Goal: Information Seeking & Learning: Learn about a topic

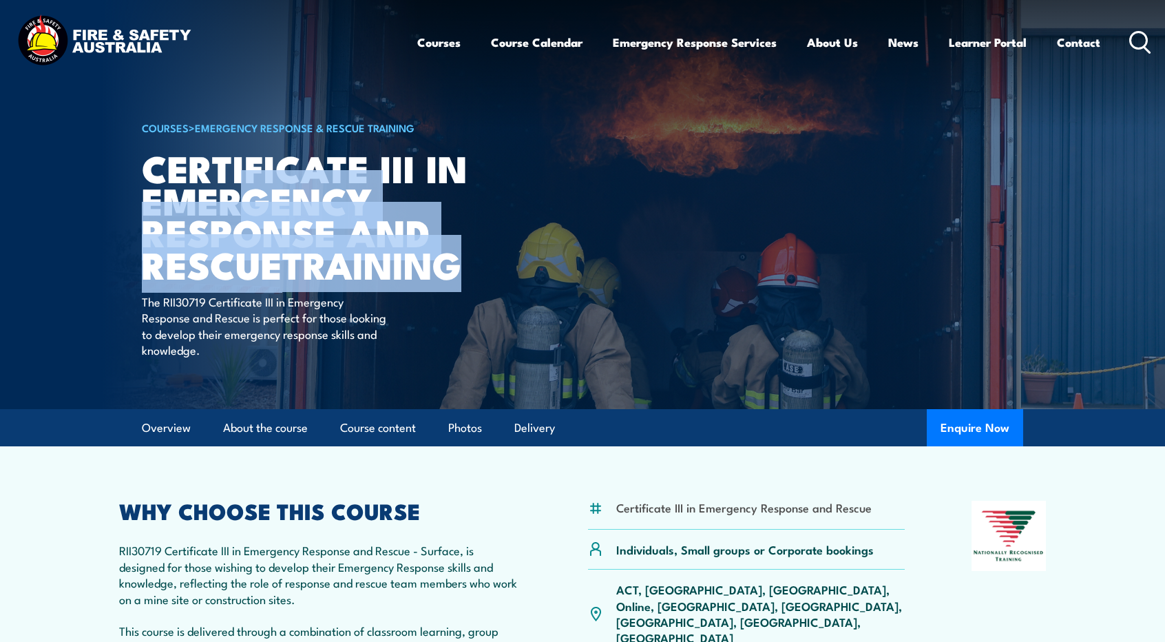
drag, startPoint x: 482, startPoint y: 275, endPoint x: 240, endPoint y: 218, distance: 248.9
click at [240, 218] on article "COURSES > Emergency Response & Rescue Training Certificate III in Emergency Res…" at bounding box center [582, 204] width 881 height 409
click at [491, 239] on article "COURSES > Emergency Response & Rescue Training Certificate III in Emergency Res…" at bounding box center [582, 204] width 881 height 409
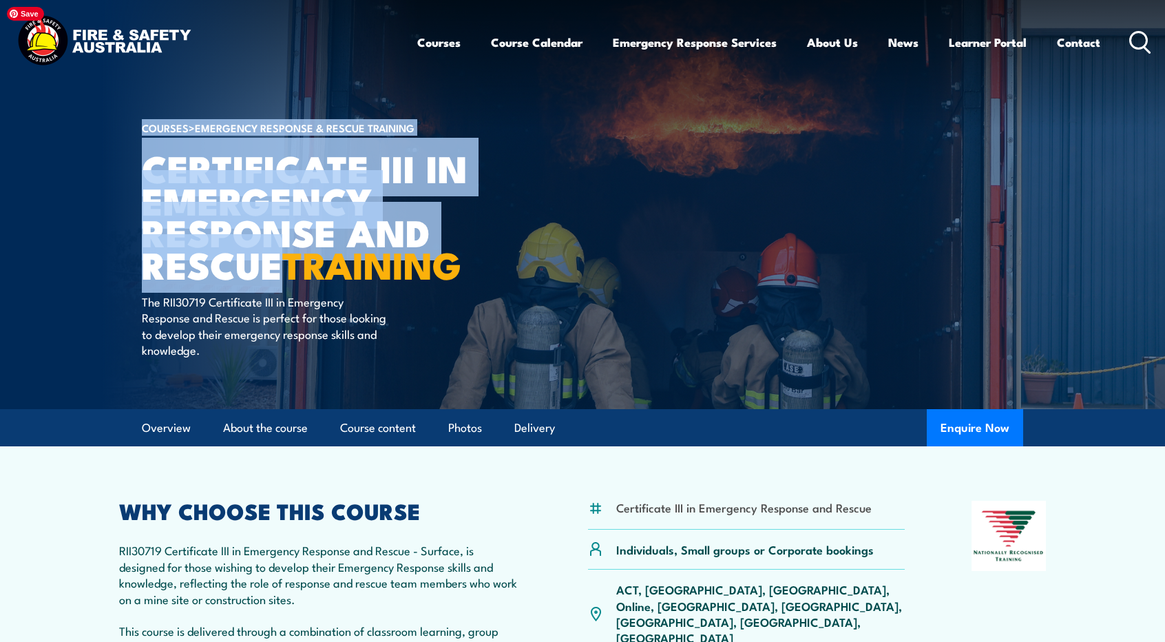
drag, startPoint x: 278, startPoint y: 263, endPoint x: 141, endPoint y: 180, distance: 160.3
click at [141, 180] on section "COURSES > Emergency Response & Rescue Training Certificate III in Emergency Res…" at bounding box center [582, 204] width 1165 height 409
click at [646, 211] on article "COURSES > Emergency Response & Rescue Training Certificate III in Emergency Res…" at bounding box center [582, 204] width 881 height 409
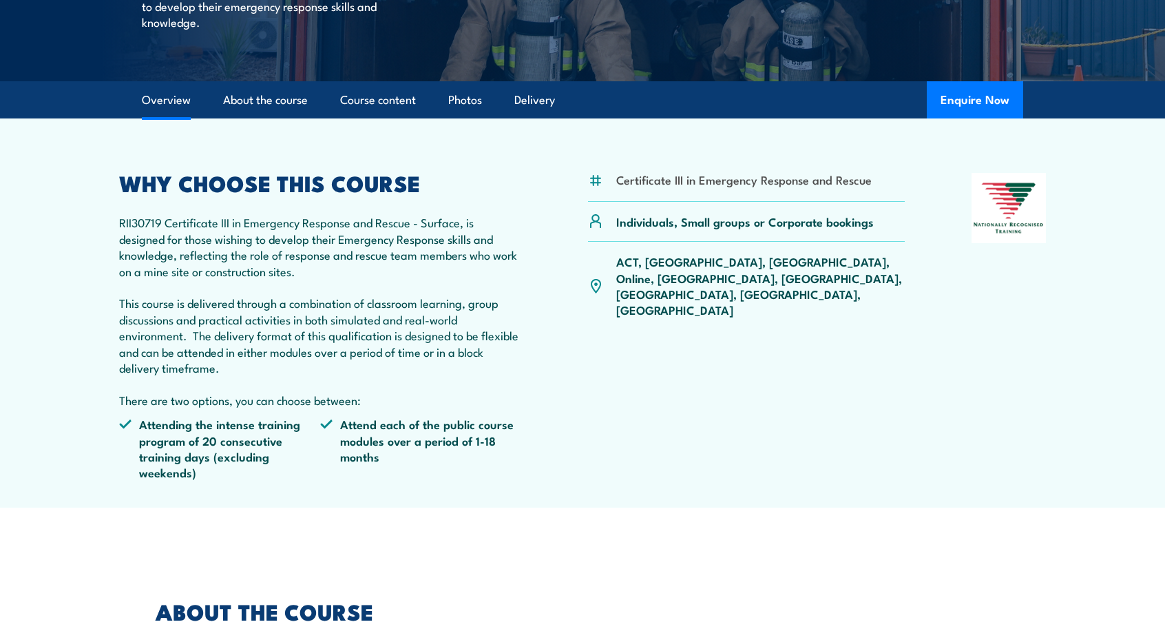
scroll to position [307, 0]
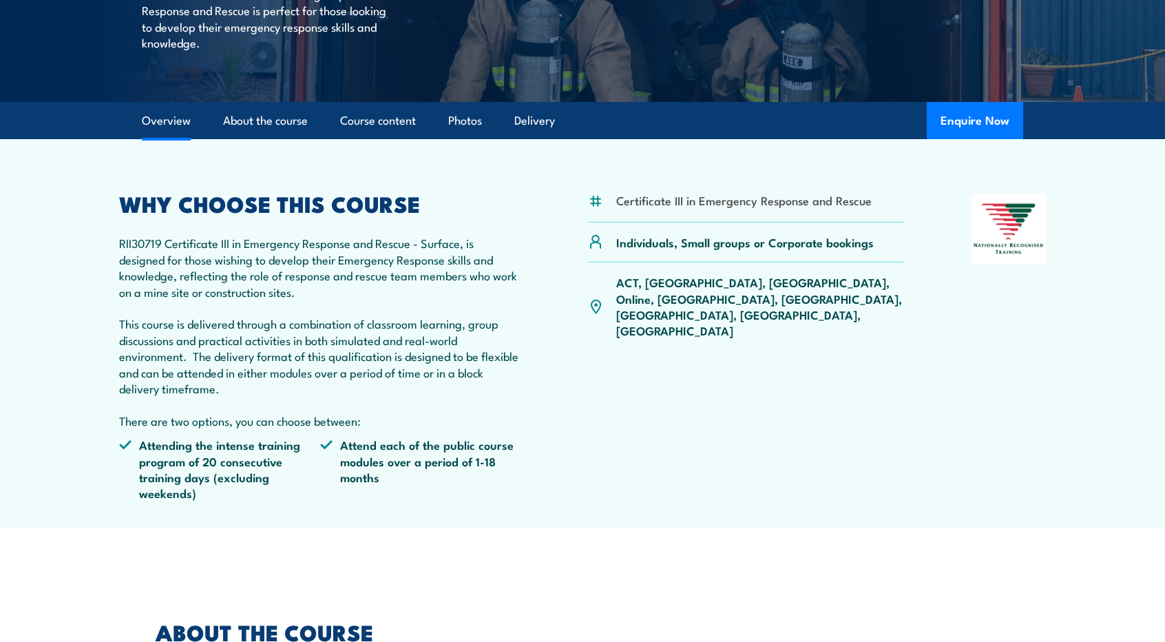
click at [392, 259] on p "RII30719 Certificate III in Emergency Response and Rescue - Surface, is designe…" at bounding box center [320, 331] width 402 height 193
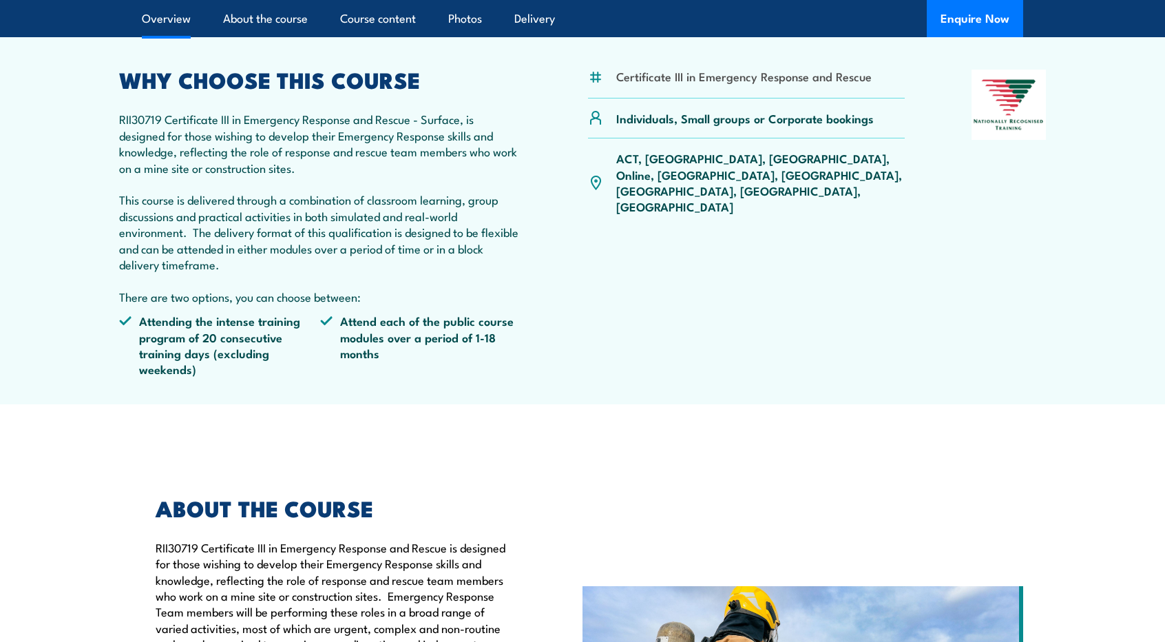
scroll to position [0, 0]
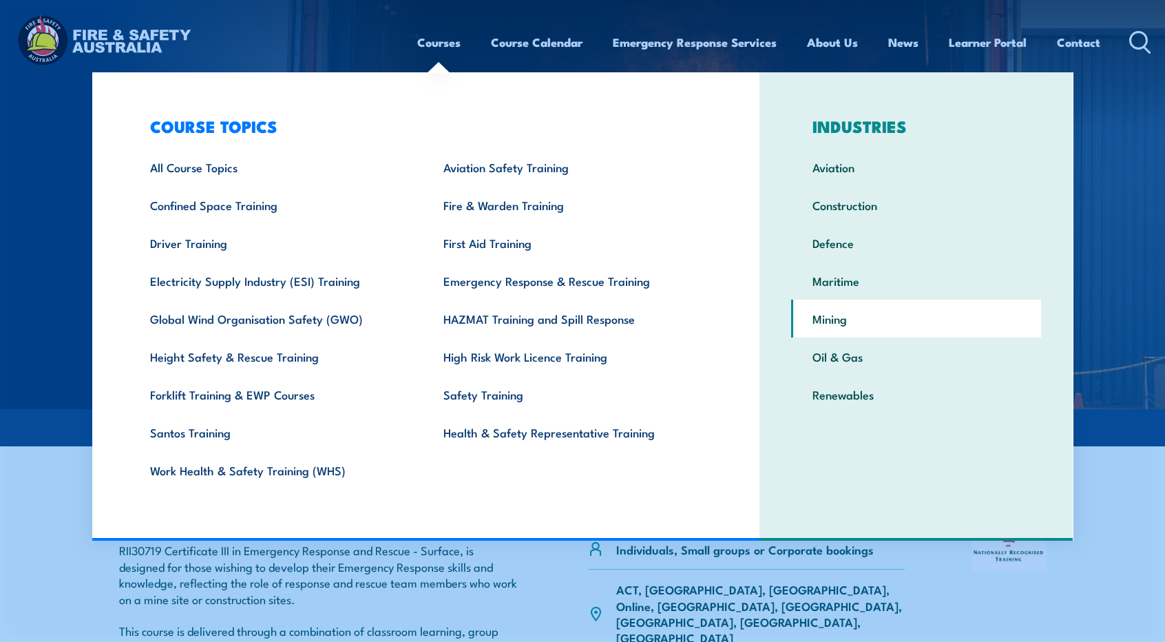
click at [845, 328] on link "Mining" at bounding box center [916, 318] width 250 height 38
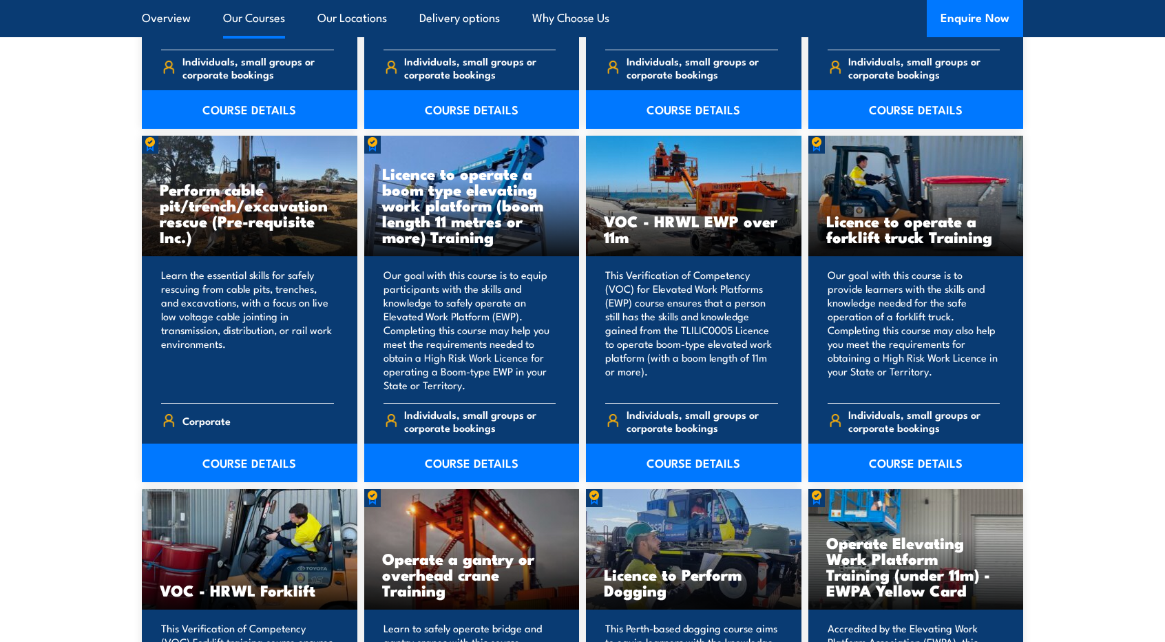
scroll to position [4351, 0]
click at [965, 371] on p "Our goal with this course is to provide learners with the skills and knowledge …" at bounding box center [913, 329] width 173 height 124
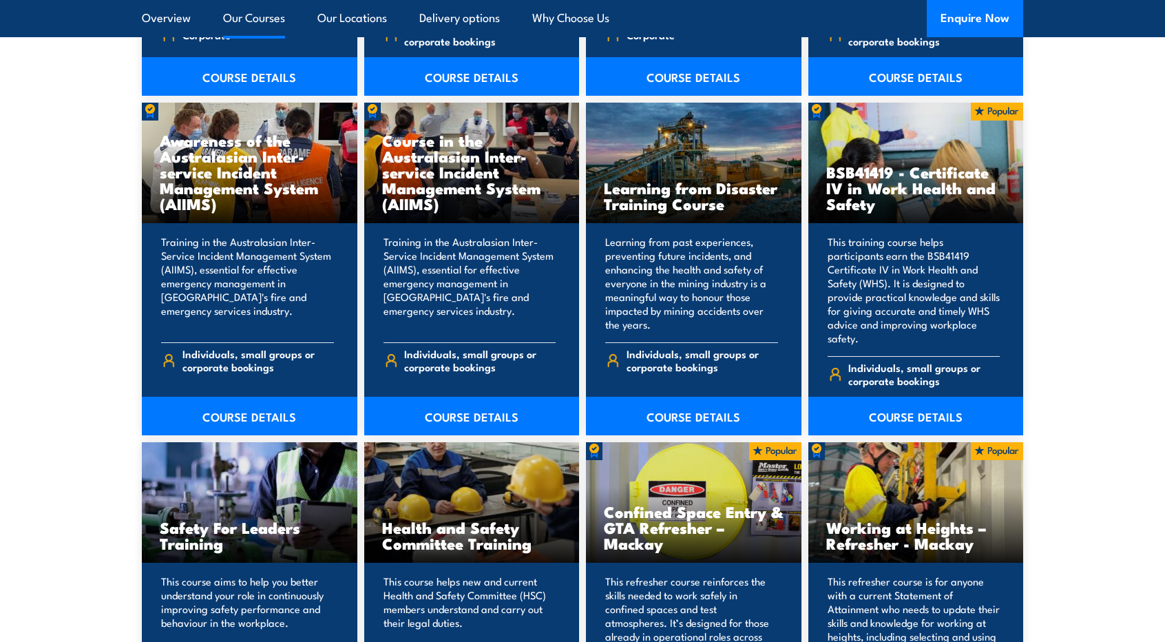
scroll to position [6049, 0]
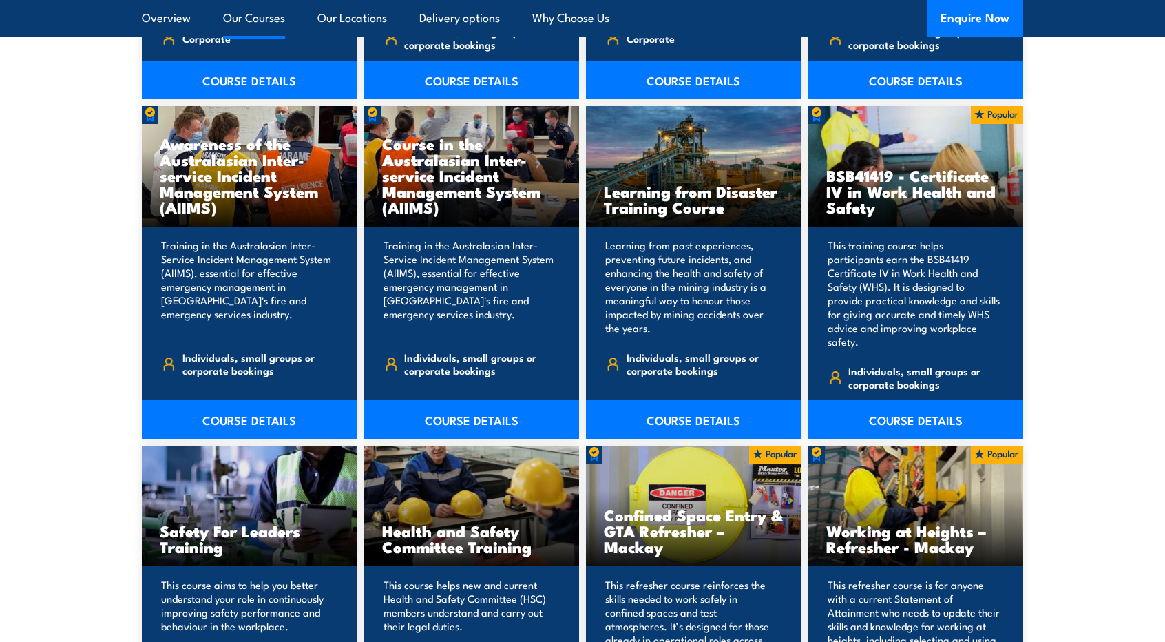
click at [913, 400] on link "COURSE DETAILS" at bounding box center [915, 419] width 215 height 39
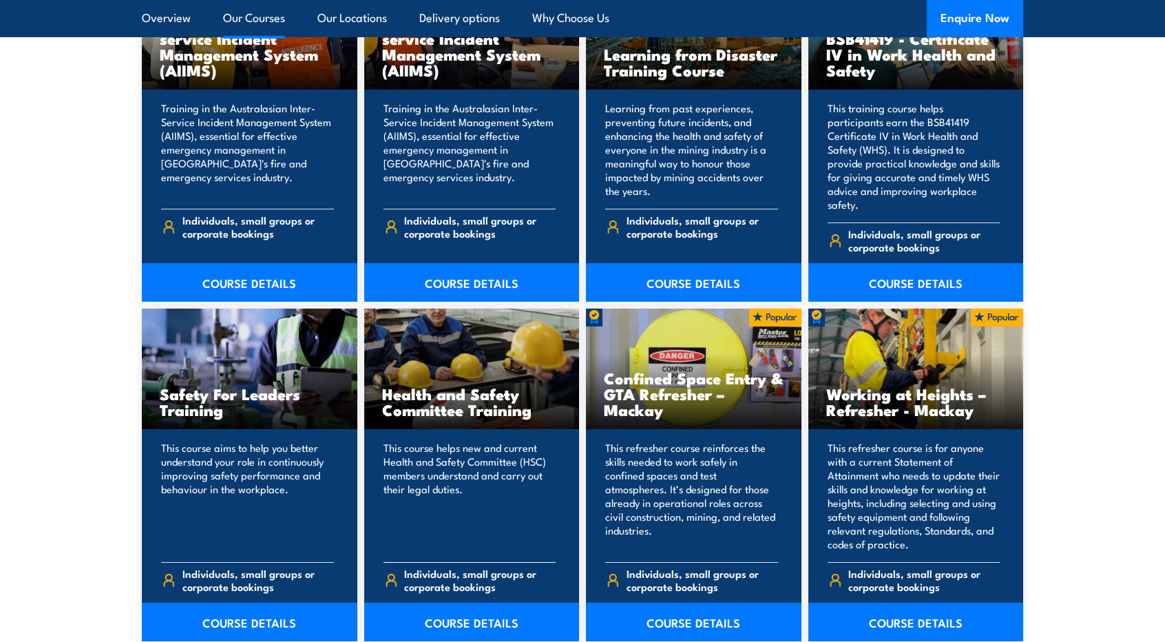
scroll to position [6183, 0]
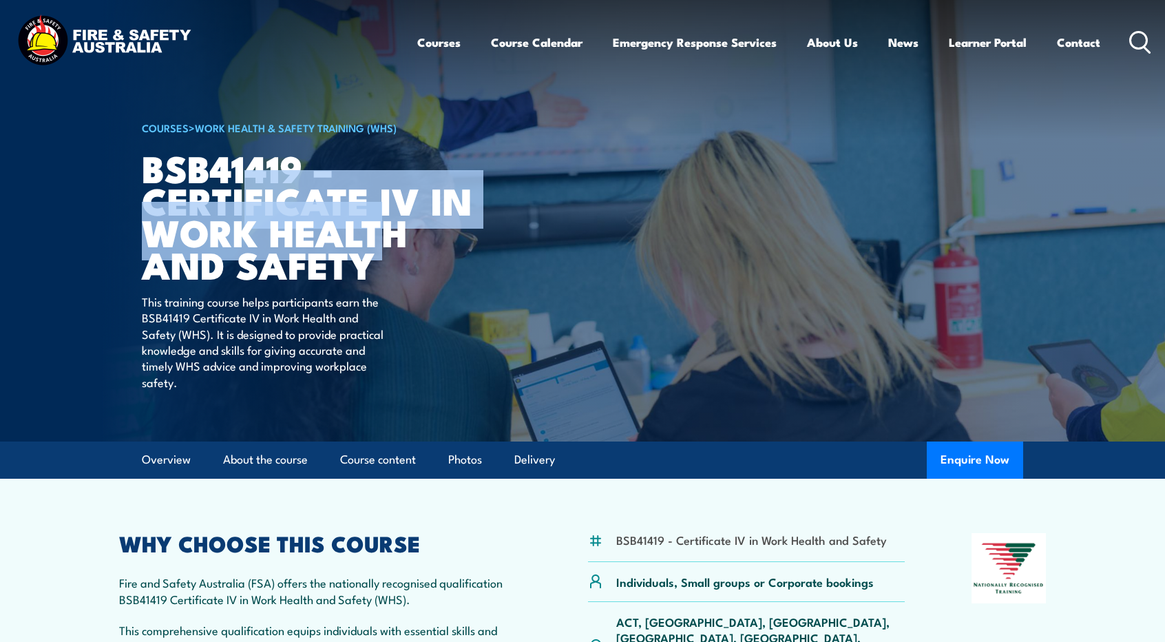
drag, startPoint x: 390, startPoint y: 251, endPoint x: 245, endPoint y: 218, distance: 148.3
click at [245, 218] on h1 "BSB41419 – Certificate IV in Work Health and Safety" at bounding box center [312, 215] width 340 height 129
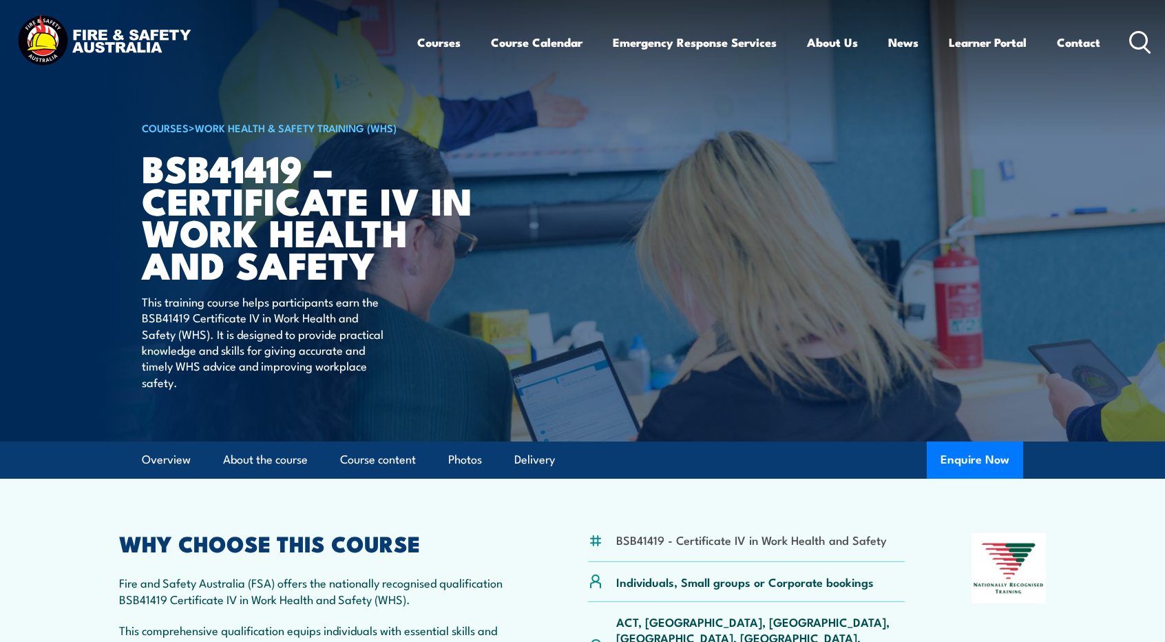
click at [373, 271] on h1 "BSB41419 – Certificate IV in Work Health and Safety" at bounding box center [312, 215] width 340 height 129
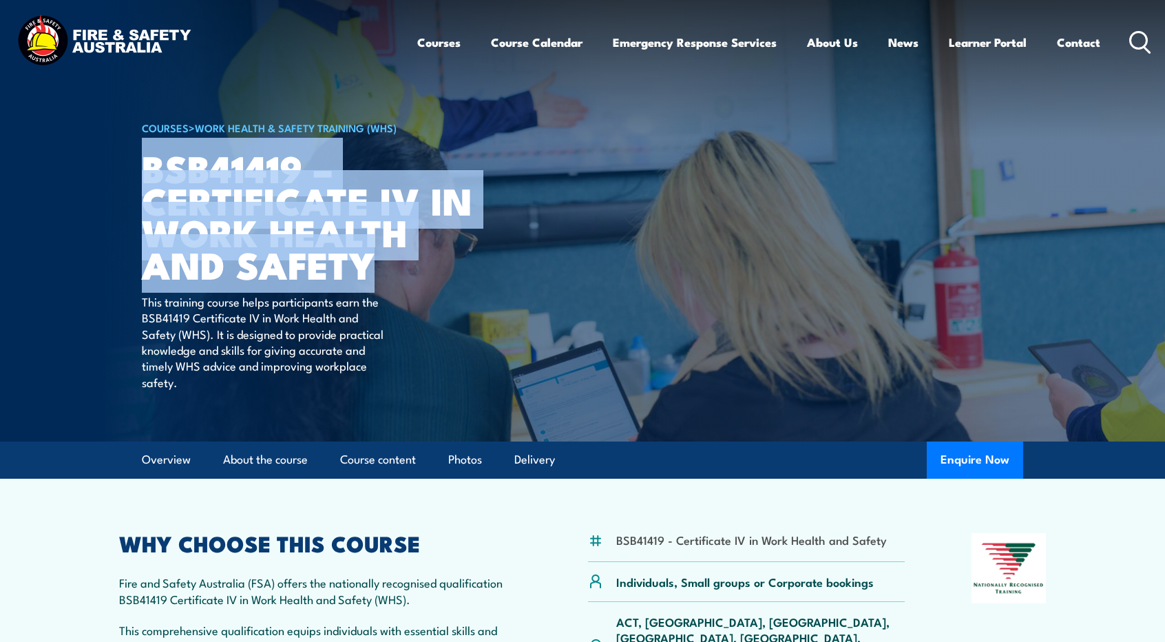
drag, startPoint x: 392, startPoint y: 268, endPoint x: 146, endPoint y: 188, distance: 259.0
click at [146, 188] on h1 "BSB41419 – Certificate IV in Work Health and Safety" at bounding box center [312, 215] width 340 height 129
copy h1 "BSB41419 – Certificate IV in Work Health and Safety"
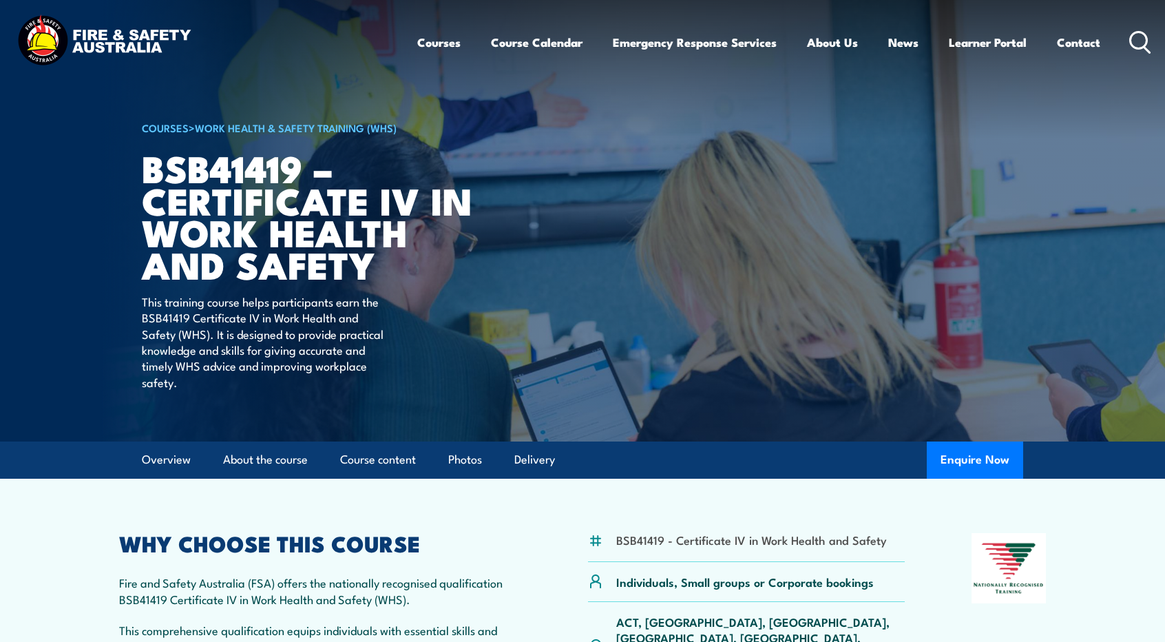
click at [505, 532] on article "BSB41419 - Certificate IV in Work Health and Safety Individuals, Small groups o…" at bounding box center [583, 653] width 964 height 351
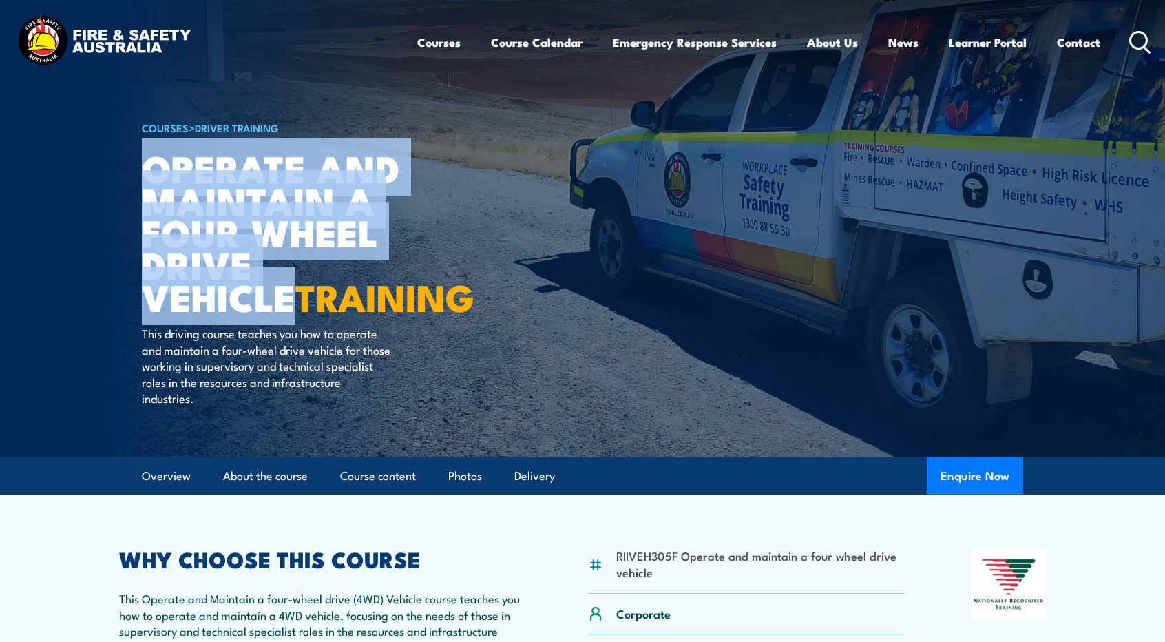
drag, startPoint x: 419, startPoint y: 271, endPoint x: 150, endPoint y: 192, distance: 279.7
click at [150, 192] on h1 "Operate and Maintain a Four Wheel Drive Vehicle TRAINING" at bounding box center [312, 231] width 340 height 161
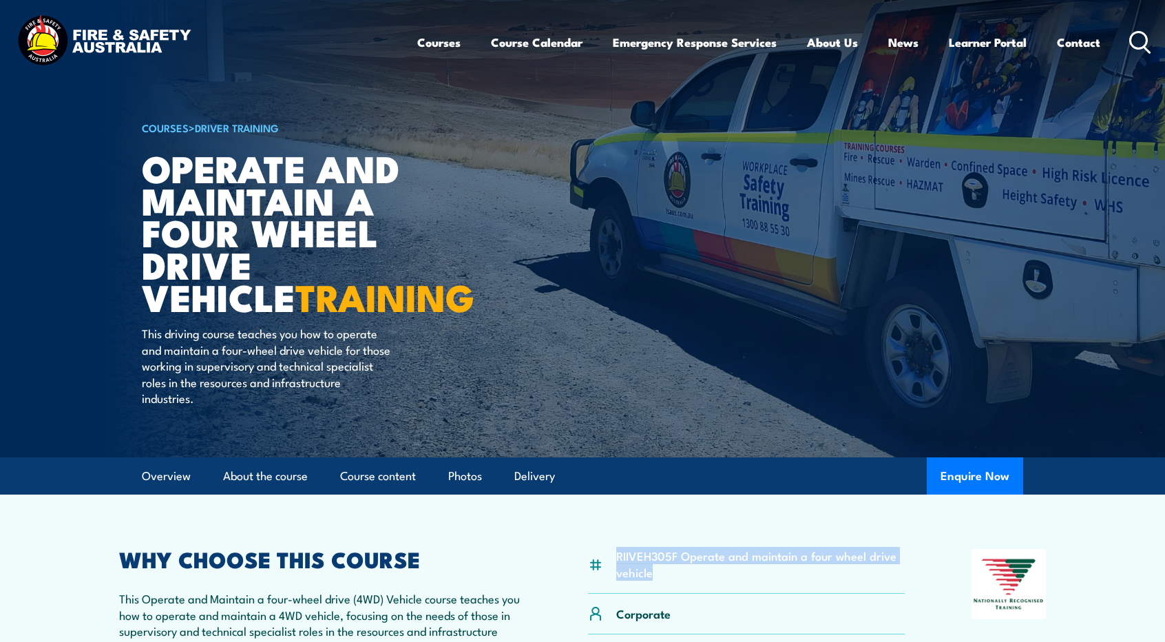
drag, startPoint x: 662, startPoint y: 578, endPoint x: 616, endPoint y: 554, distance: 52.0
click at [616, 554] on li "RIIVEH305F Operate and maintain a four wheel drive vehicle" at bounding box center [760, 563] width 288 height 32
copy li "RIIVEH305F Operate and maintain a four wheel drive vehicle"
